Goal: Task Accomplishment & Management: Complete application form

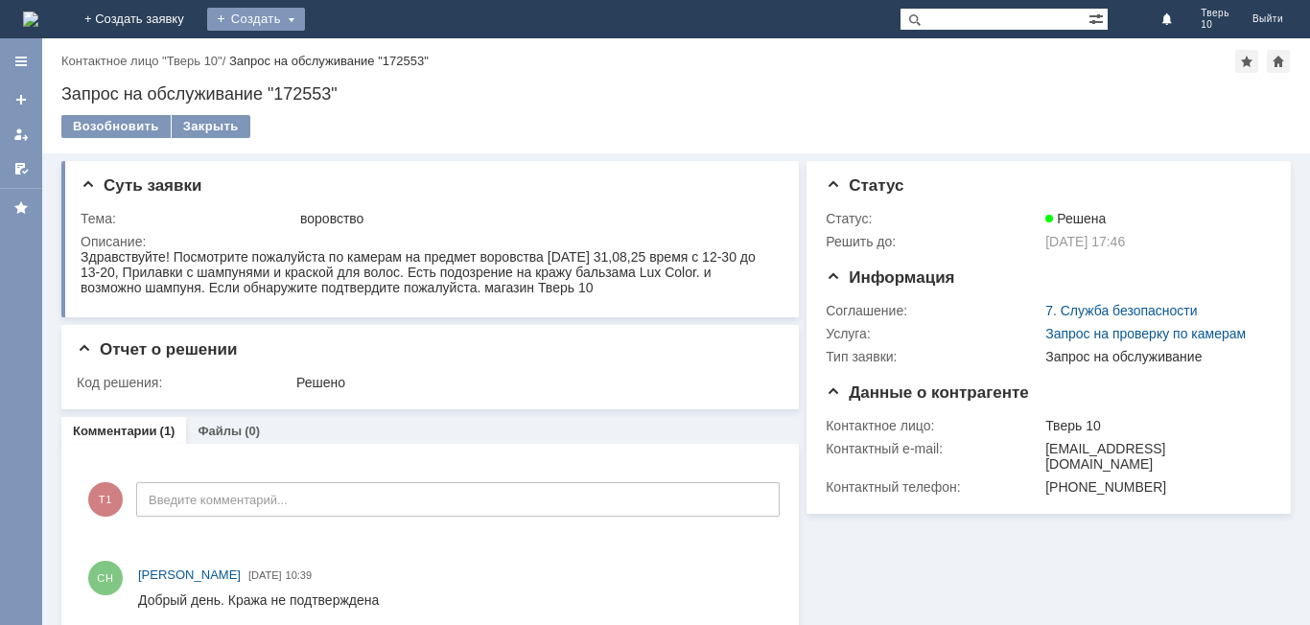
click at [305, 17] on div "Создать" at bounding box center [256, 19] width 98 height 23
click at [357, 54] on link "Заявка" at bounding box center [284, 57] width 146 height 23
click at [305, 16] on div "Создать" at bounding box center [256, 19] width 98 height 23
click at [356, 56] on link "Заявка" at bounding box center [284, 57] width 146 height 23
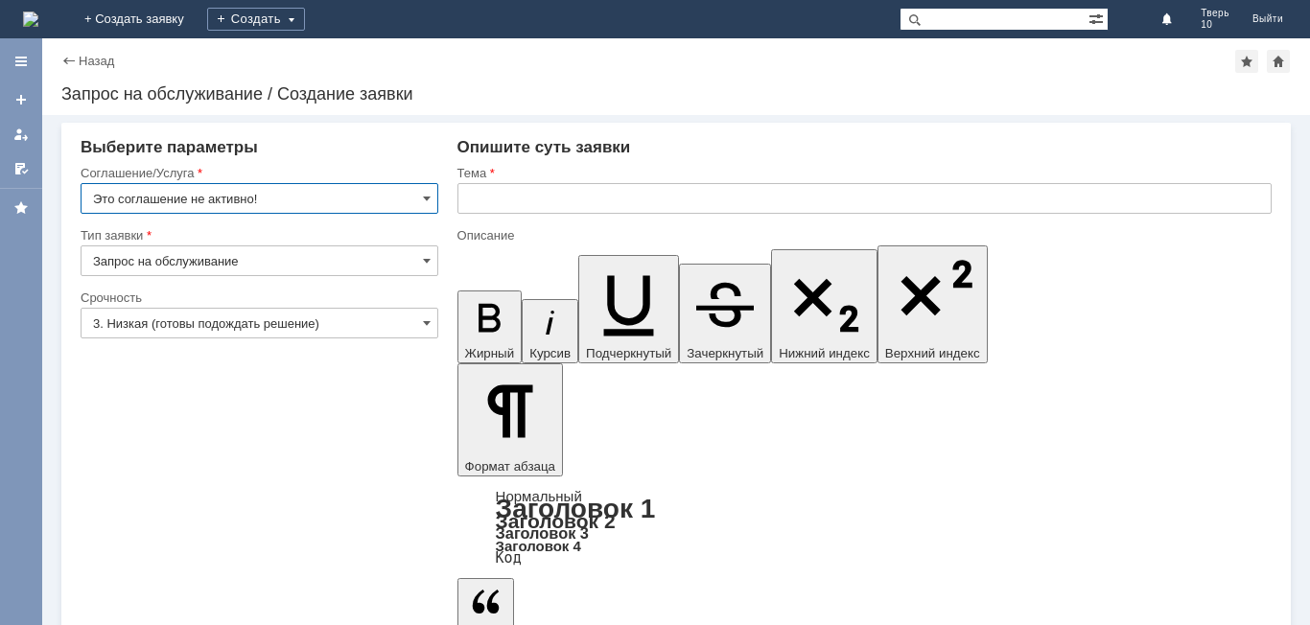
click at [418, 188] on input "Это соглашение не активно!" at bounding box center [260, 198] width 358 height 31
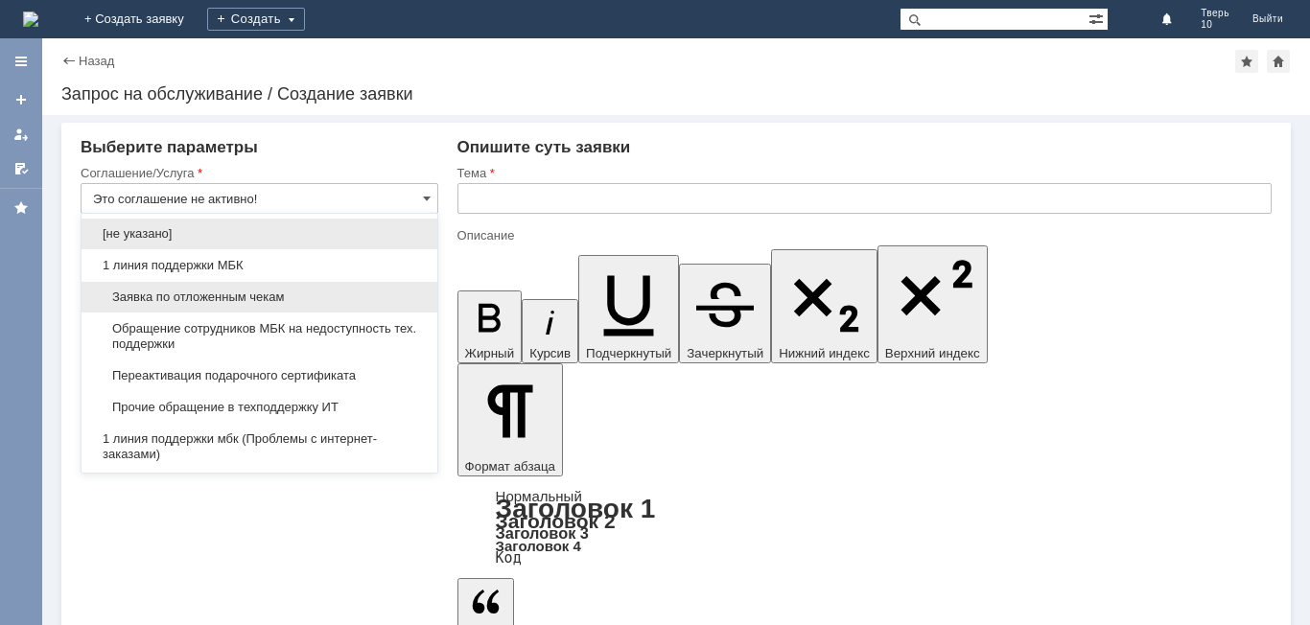
click at [228, 298] on span "Заявка по отложенным чекам" at bounding box center [259, 297] width 333 height 15
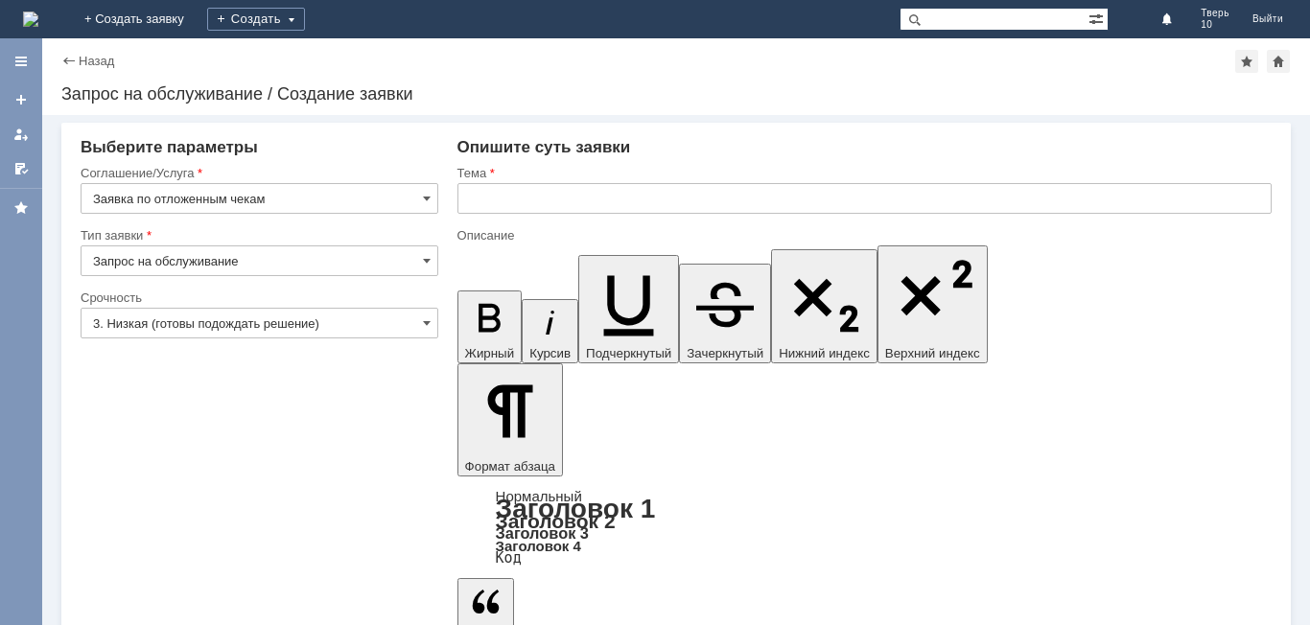
type input "Заявка по отложенным чекам"
click at [465, 194] on input "text" at bounding box center [864, 198] width 814 height 31
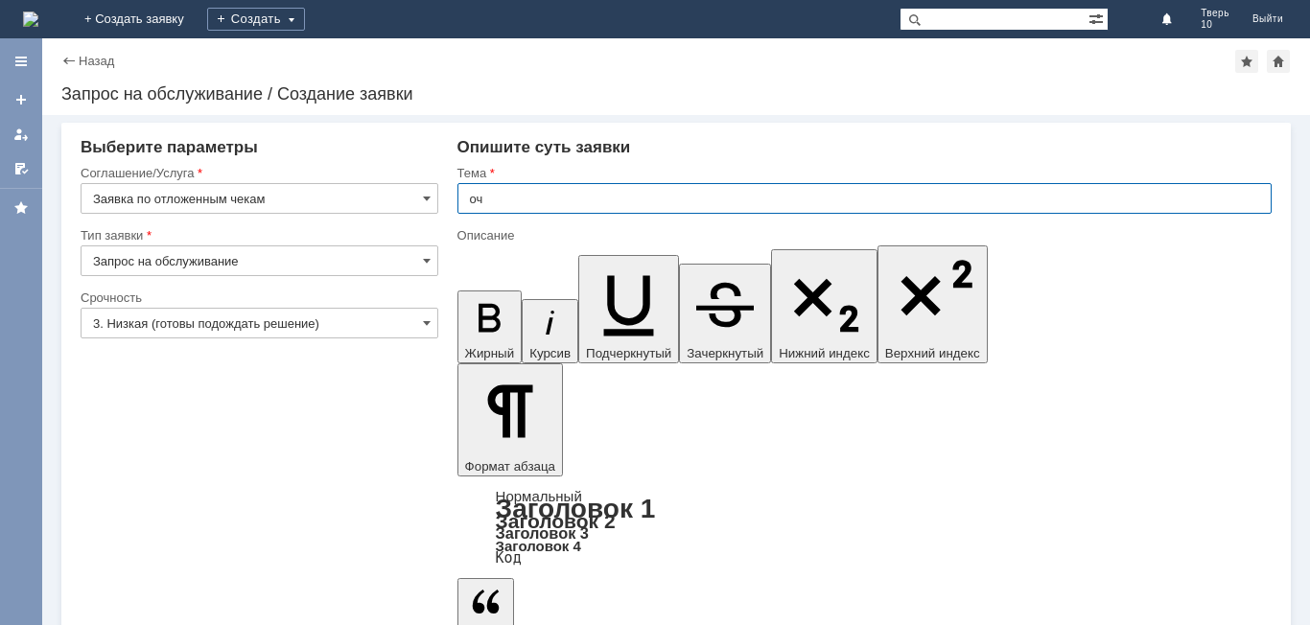
type input "оч"
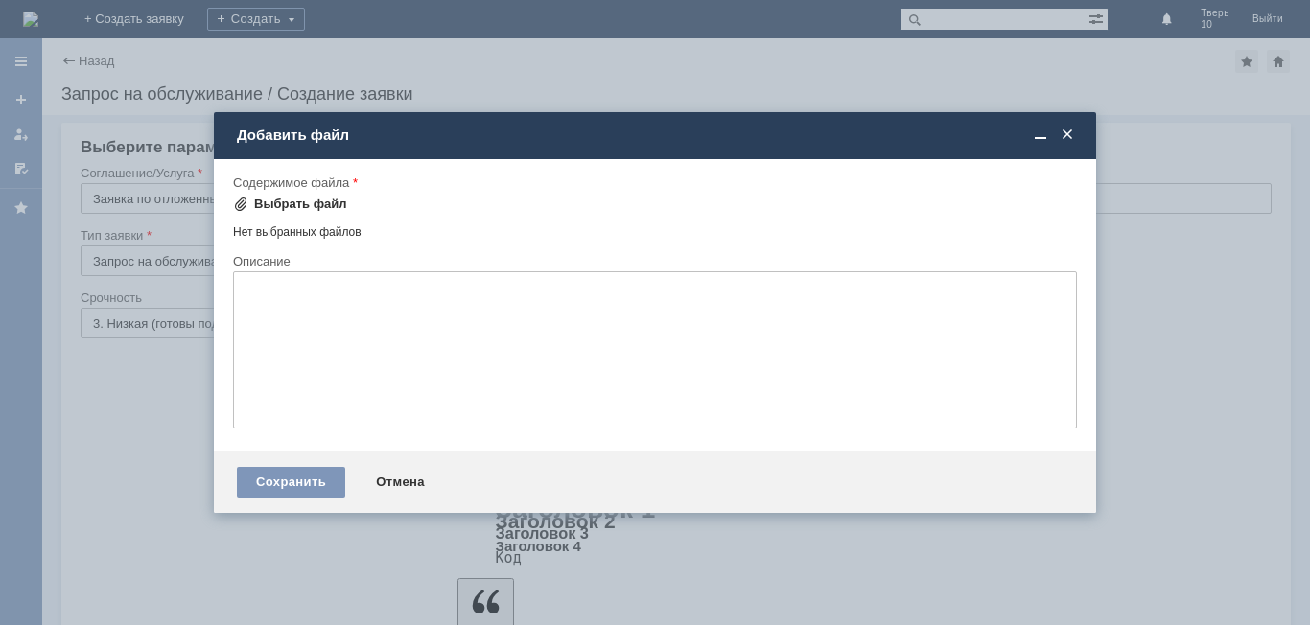
click at [303, 199] on div "Выбрать файл" at bounding box center [300, 204] width 93 height 15
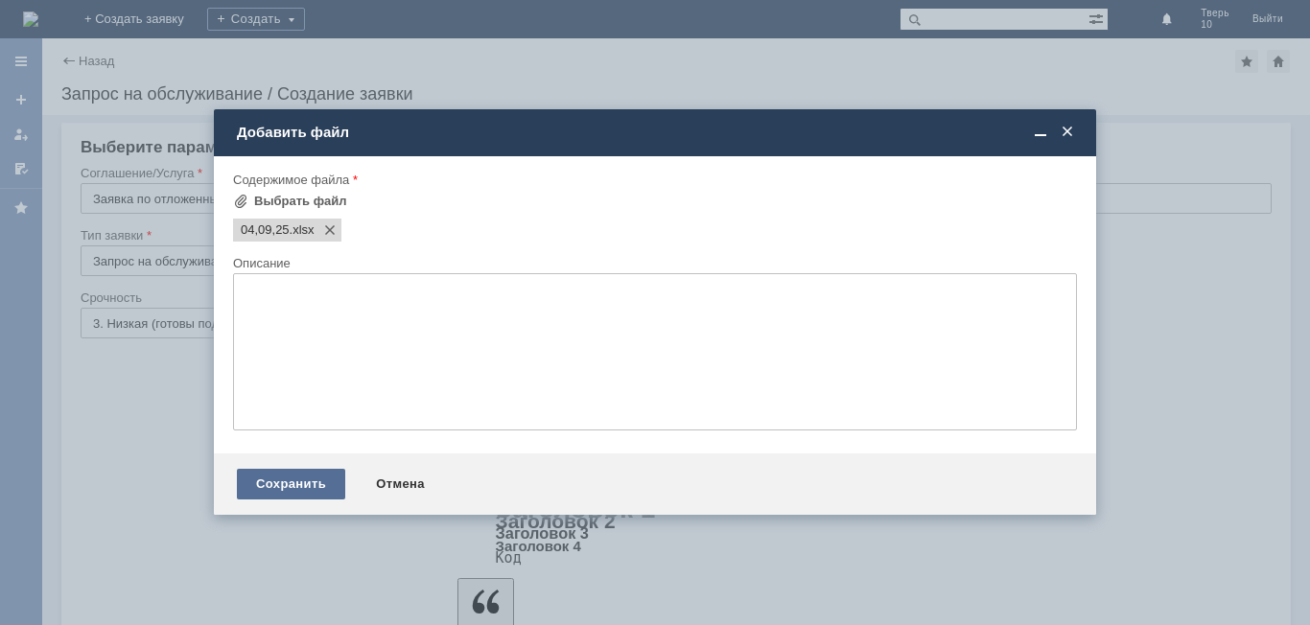
click at [321, 479] on div "Сохранить" at bounding box center [291, 484] width 108 height 31
